Goal: Find specific page/section: Find specific page/section

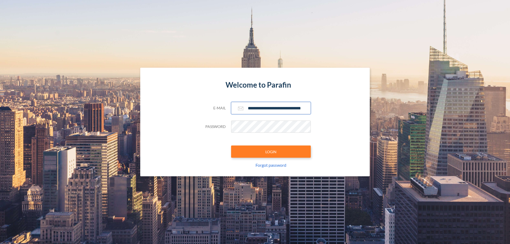
type input "**********"
click at [271, 152] on button "LOGIN" at bounding box center [271, 151] width 80 height 12
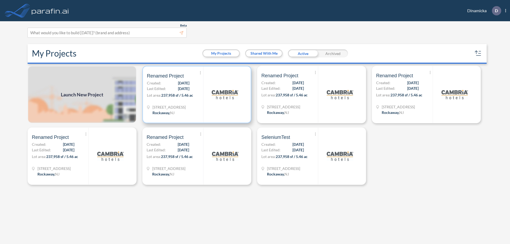
scroll to position [1, 0]
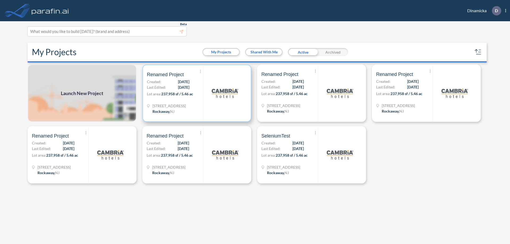
click at [197, 93] on p "Lot area: 237,958 sf / 5.46 ac" at bounding box center [175, 95] width 56 height 8
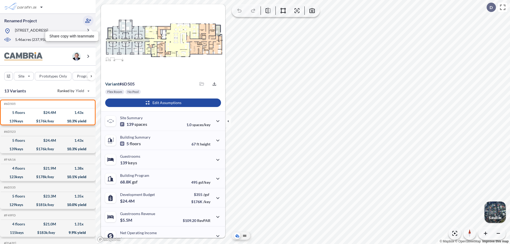
click at [88, 21] on icon "button" at bounding box center [88, 21] width 6 height 6
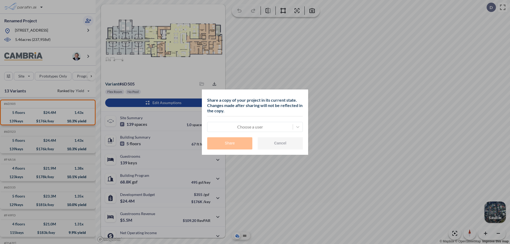
click at [250, 127] on div at bounding box center [250, 127] width 80 height 6
